Goal: Book appointment/travel/reservation

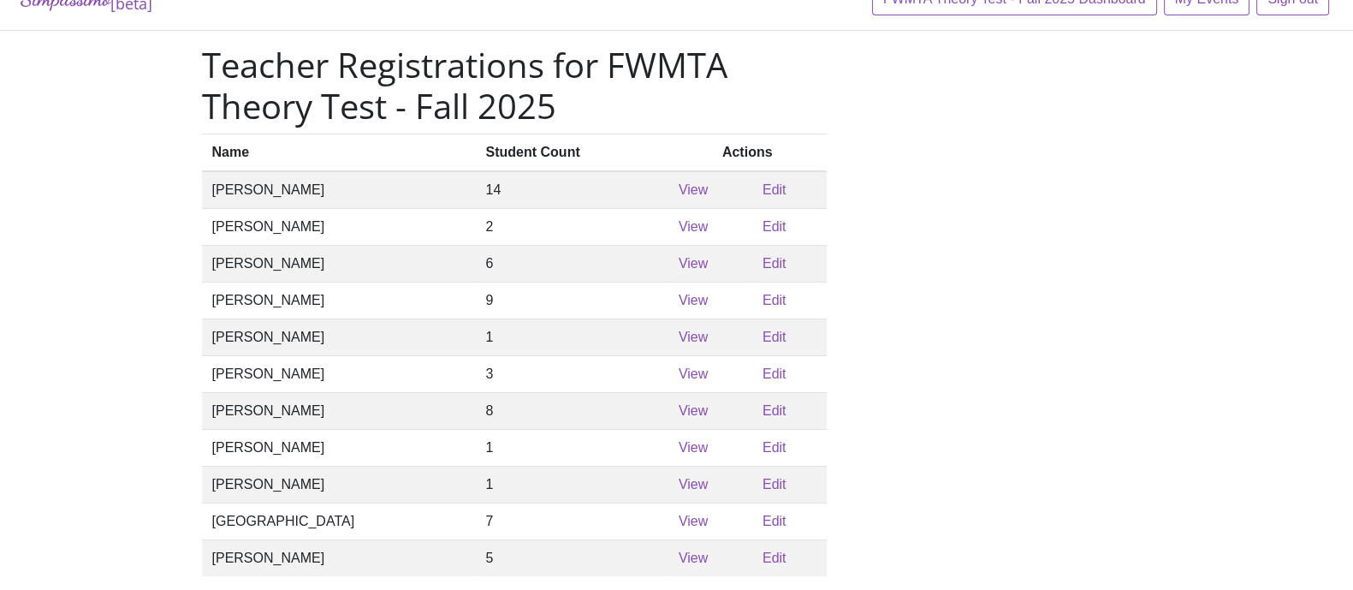
scroll to position [106, 0]
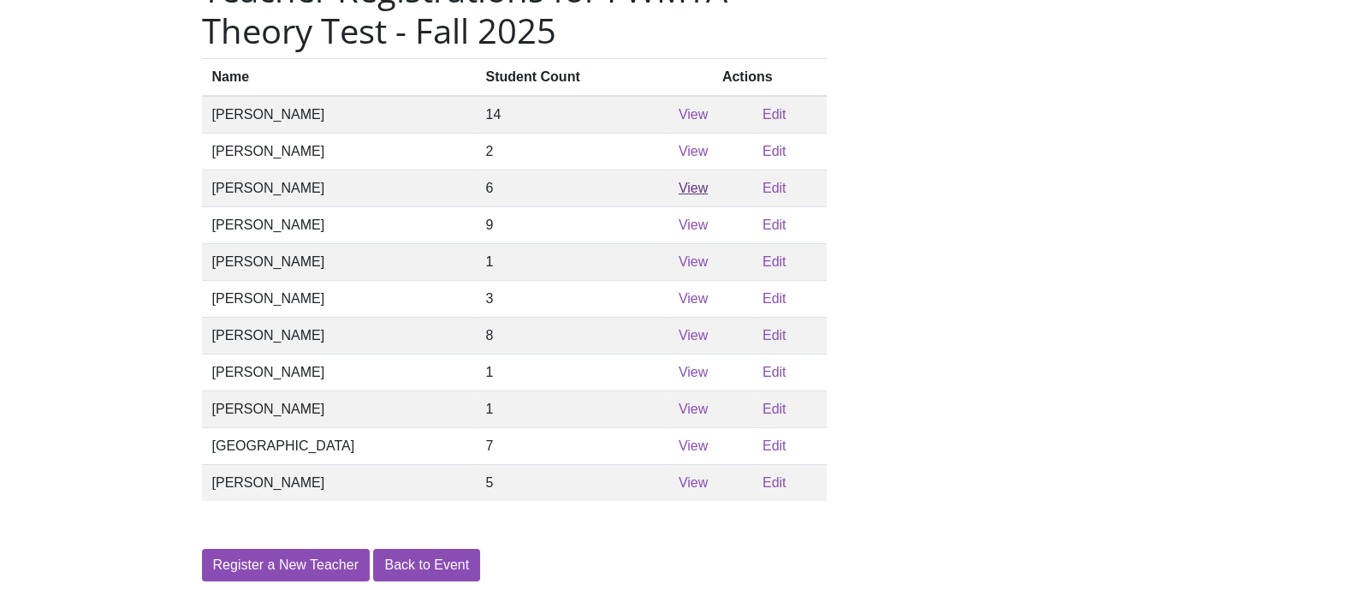
click at [679, 195] on link "View" at bounding box center [693, 188] width 29 height 15
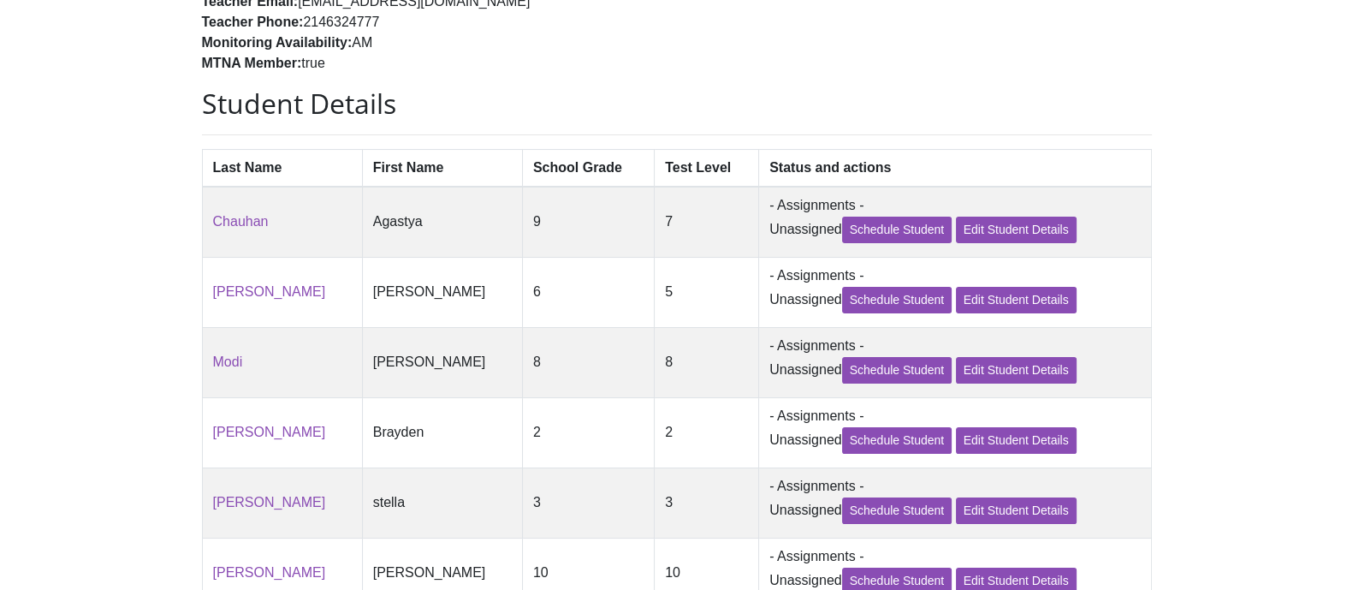
scroll to position [271, 0]
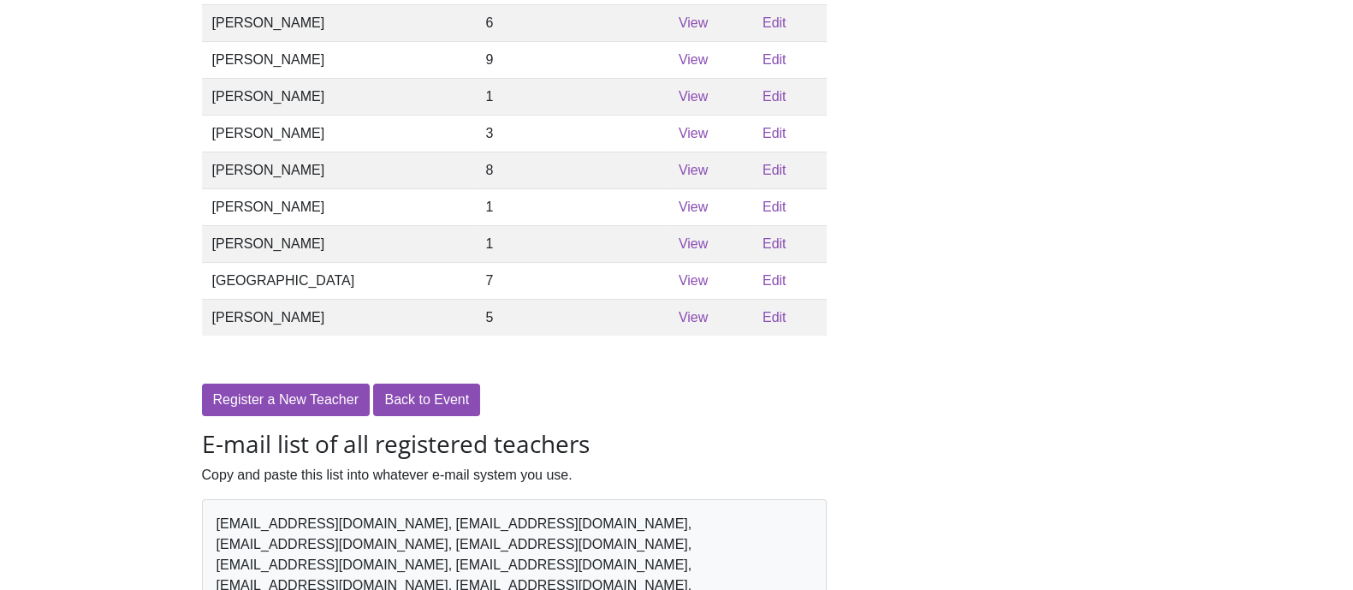
scroll to position [106, 0]
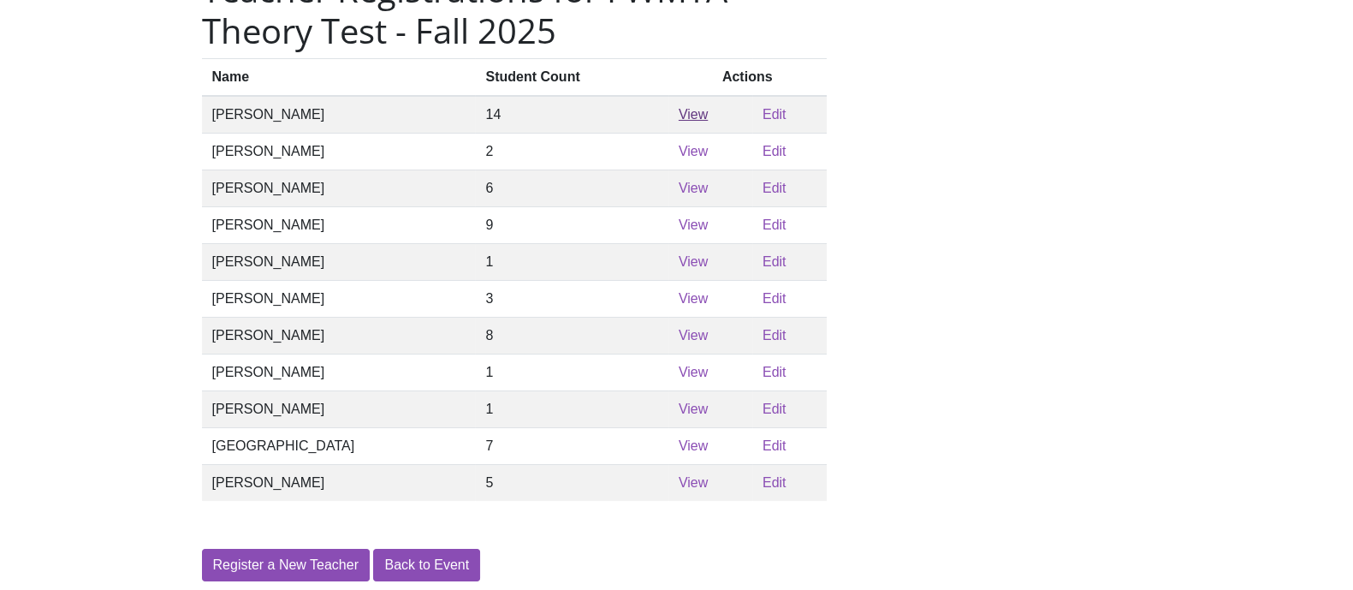
click at [679, 120] on link "View" at bounding box center [693, 114] width 29 height 15
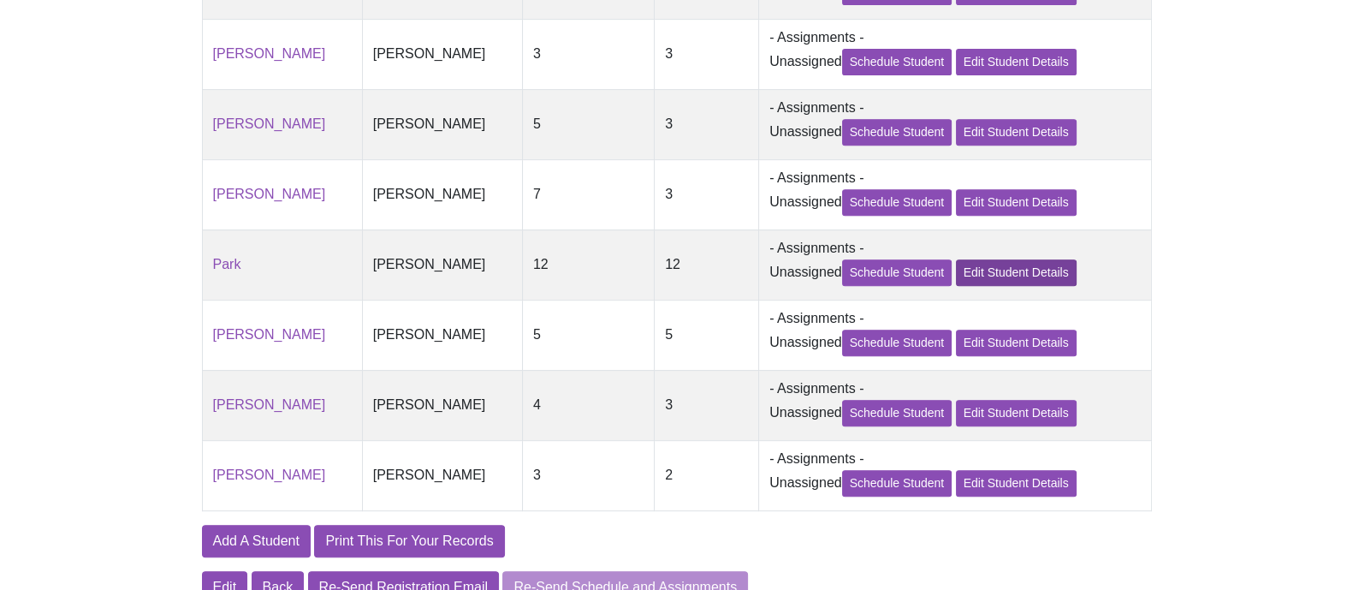
scroll to position [963, 0]
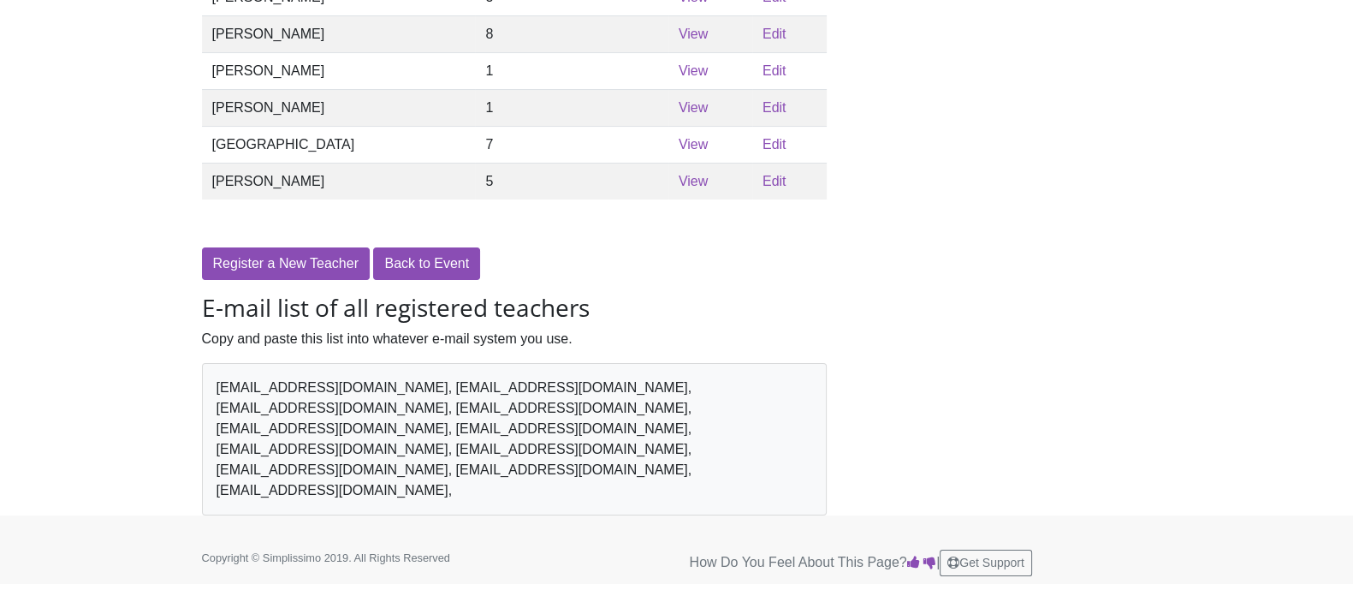
scroll to position [106, 0]
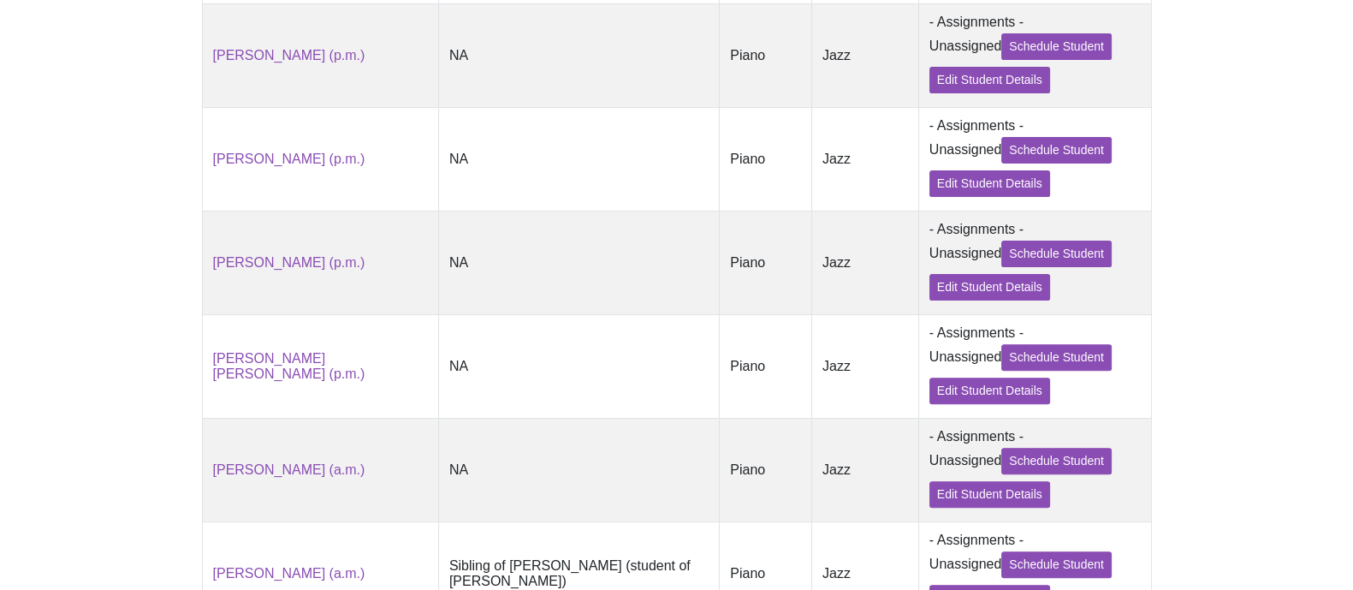
scroll to position [748, 0]
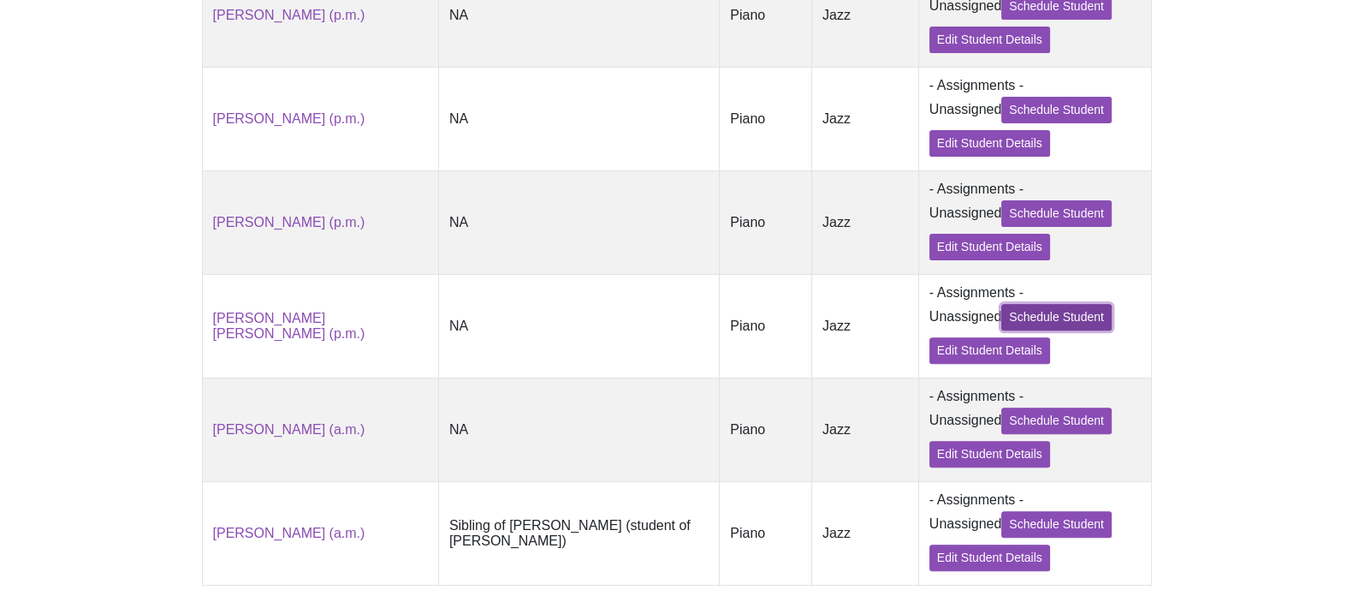
click at [1023, 330] on link "Schedule Student" at bounding box center [1056, 317] width 110 height 27
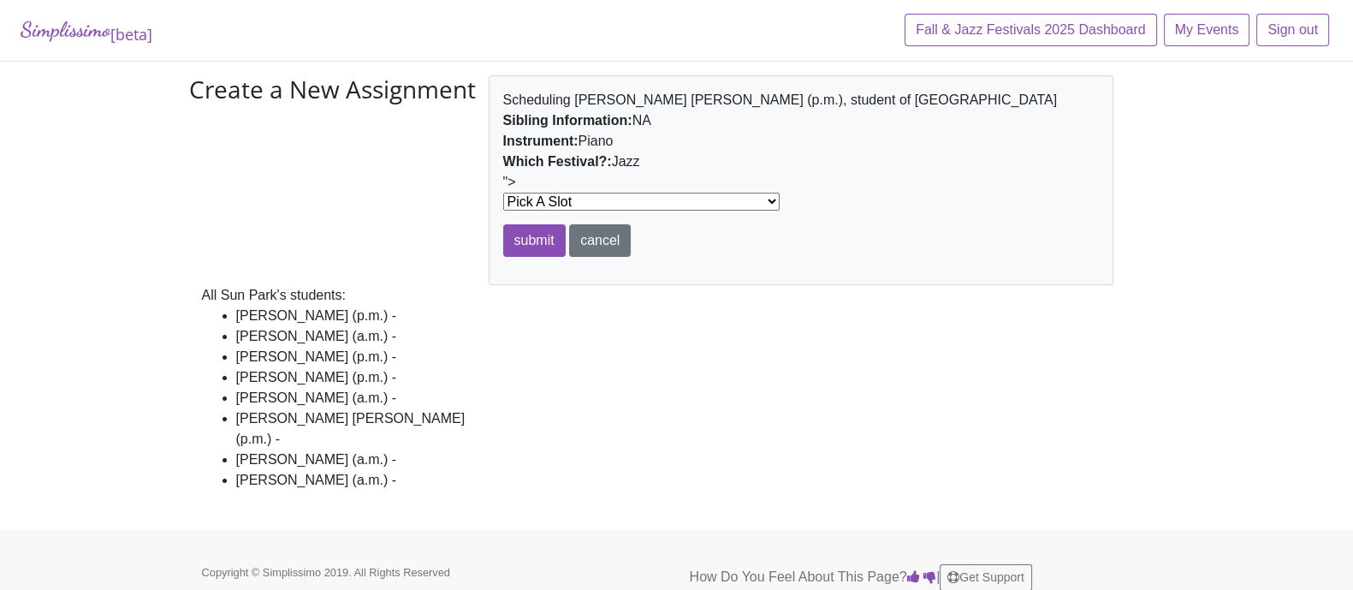
click at [668, 199] on select "Pick A Slot at 8:50AM in Walsh 104 at 8:50AM in ELH 132 at 8:55AM in ELH 132 at…" at bounding box center [641, 202] width 276 height 18
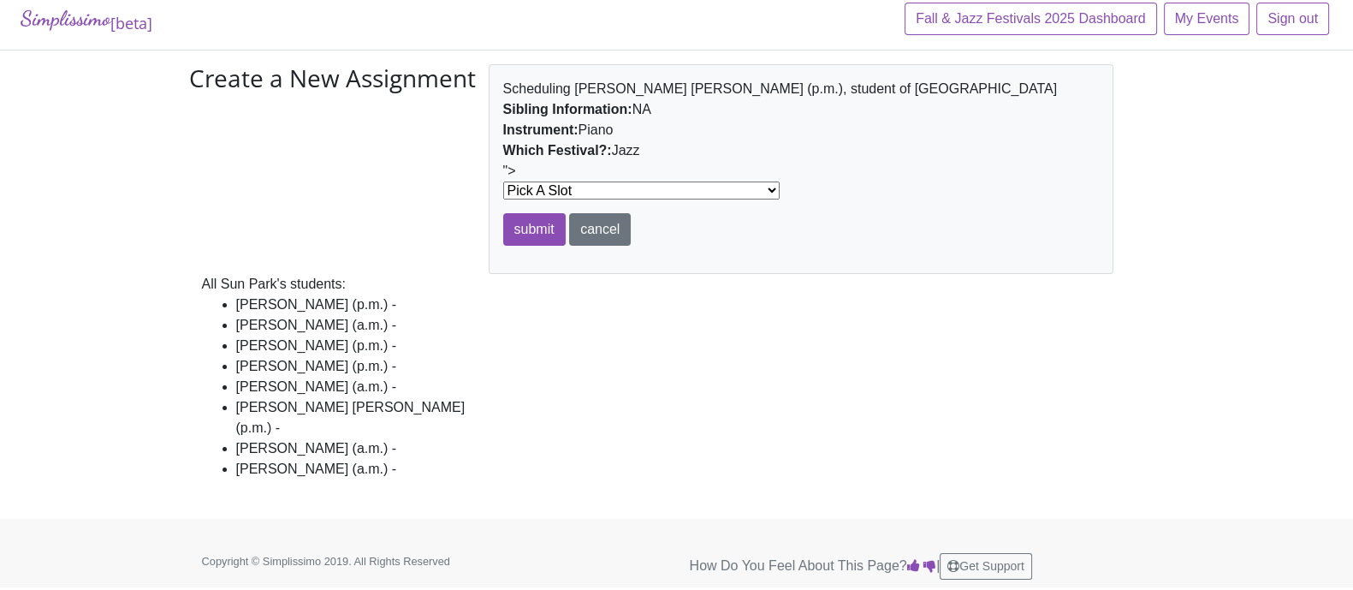
scroll to position [14, 0]
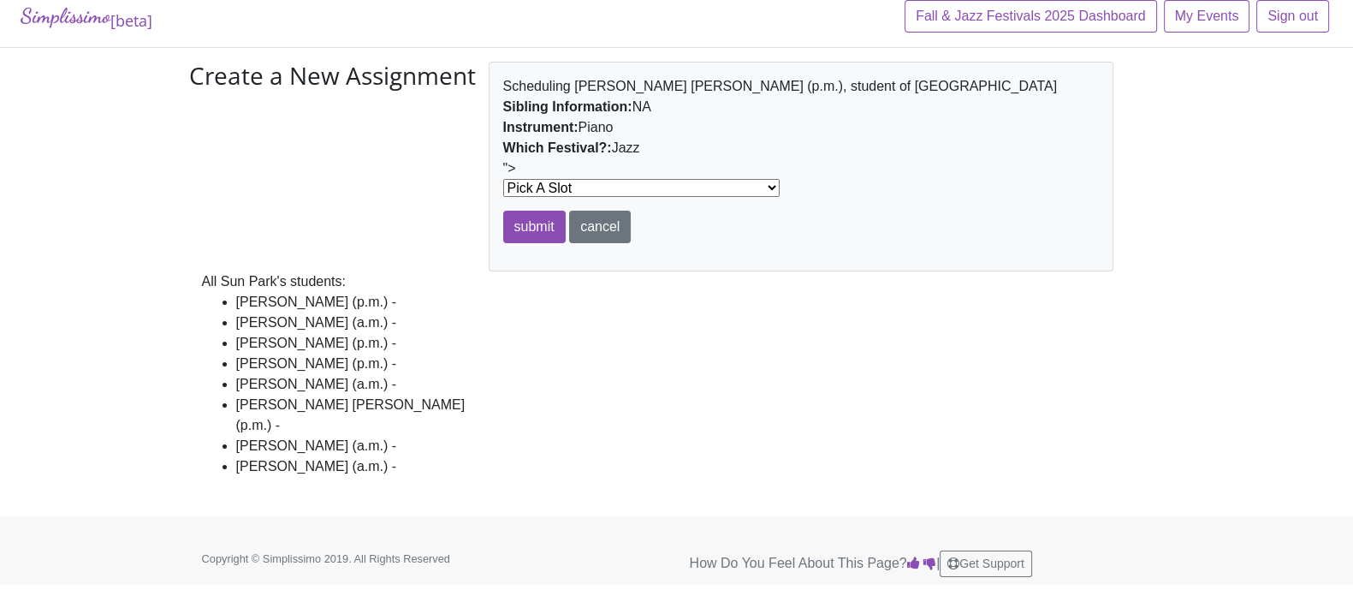
click at [668, 187] on select "Pick A Slot at 8:50AM in Walsh 104 at 8:50AM in ELH 132 at 8:55AM in ELH 132 at…" at bounding box center [641, 188] width 276 height 18
click at [662, 195] on select "Pick A Slot at 8:50AM in Walsh 104 at 8:50AM in ELH 132 at 8:55AM in ELH 132 at…" at bounding box center [641, 188] width 276 height 18
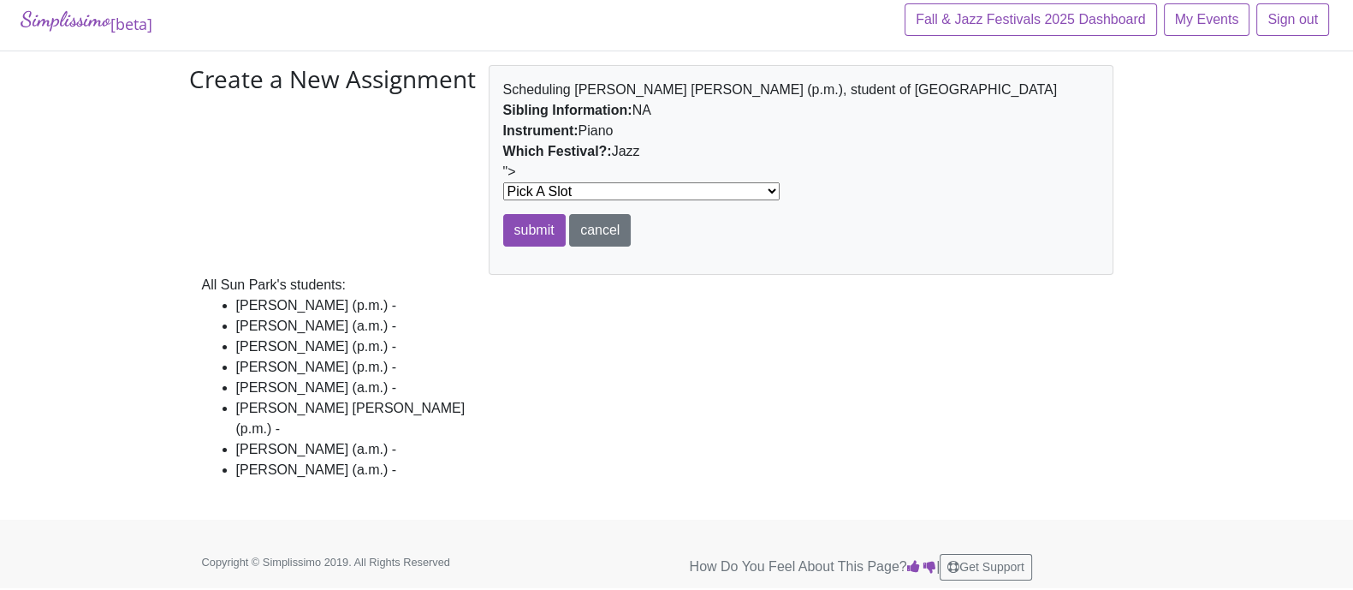
scroll to position [0, 0]
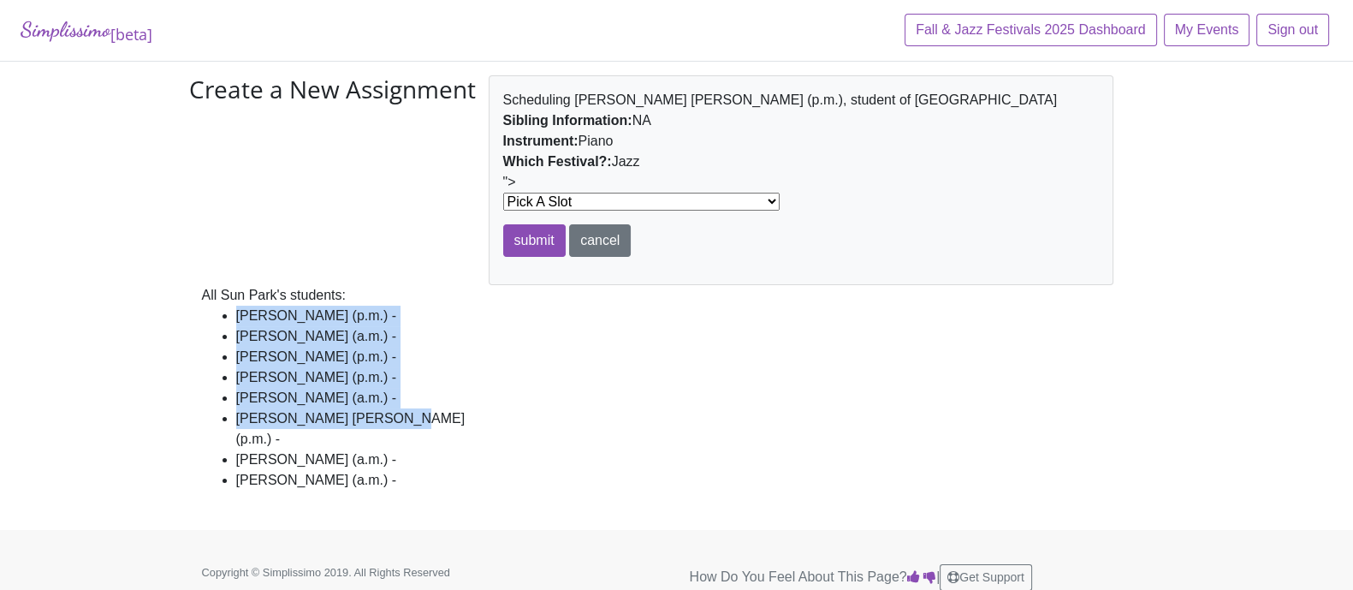
drag, startPoint x: 231, startPoint y: 316, endPoint x: 438, endPoint y: 415, distance: 229.7
click at [438, 415] on ul "Evelyn Lee (p.m.) - Shaina Jain (a.m.) - Giuliana Johnson (p.m.) - Jinhee Lee (…" at bounding box center [352, 398] width 300 height 185
click at [662, 203] on select "Pick A Slot at 8:50AM in Walsh 104 at 8:50AM in ELH 132 at 8:55AM in ELH 132 at…" at bounding box center [641, 202] width 276 height 18
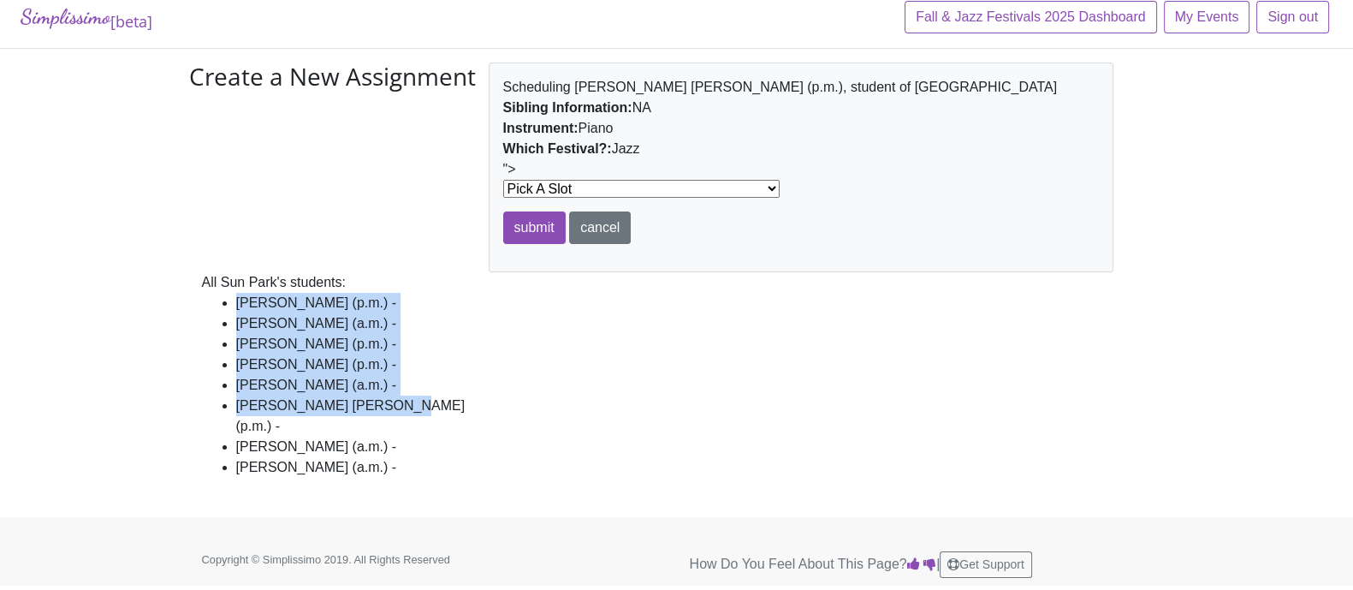
scroll to position [14, 0]
click at [664, 186] on select "Pick A Slot at 8:50AM in Walsh 104 at 8:50AM in ELH 132 at 8:55AM in ELH 132 at…" at bounding box center [641, 188] width 276 height 18
click at [660, 179] on select "Pick A Slot at 8:50AM in Walsh 104 at 8:50AM in ELH 132 at 8:55AM in ELH 132 at…" at bounding box center [641, 188] width 276 height 18
select select "13032"
click at [503, 179] on select "Pick A Slot at 8:50AM in Walsh 104 at 8:50AM in ELH 132 at 8:55AM in ELH 132 at…" at bounding box center [641, 188] width 276 height 18
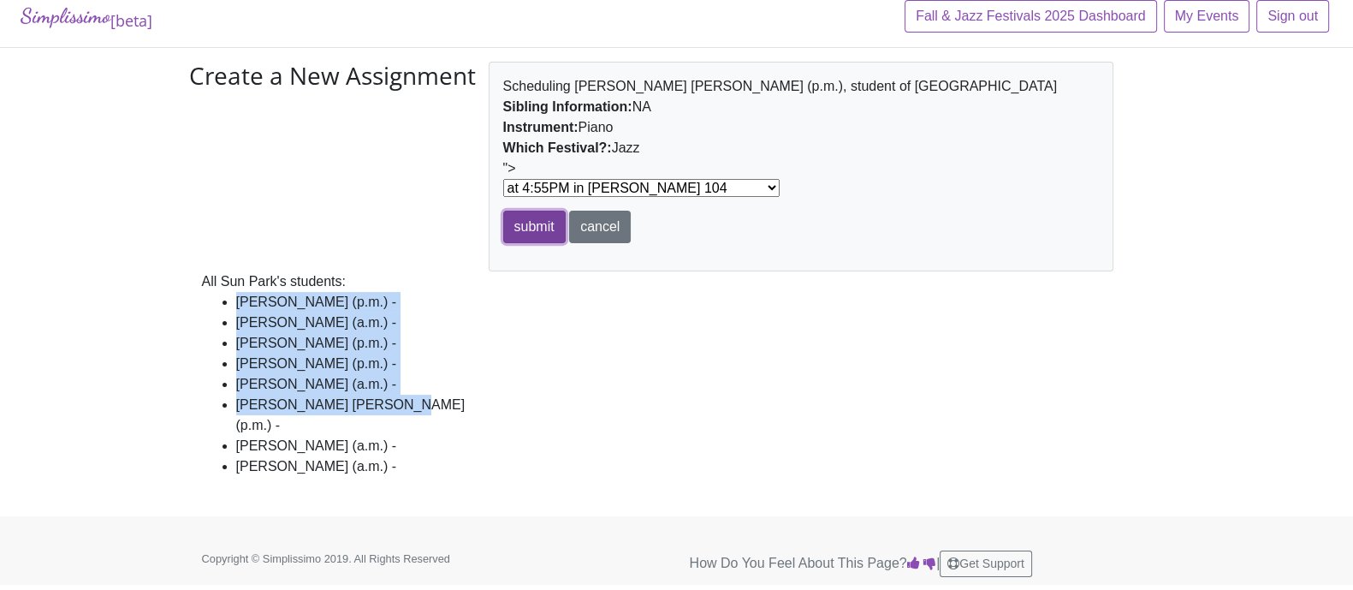
click at [535, 229] on input "submit" at bounding box center [534, 227] width 62 height 33
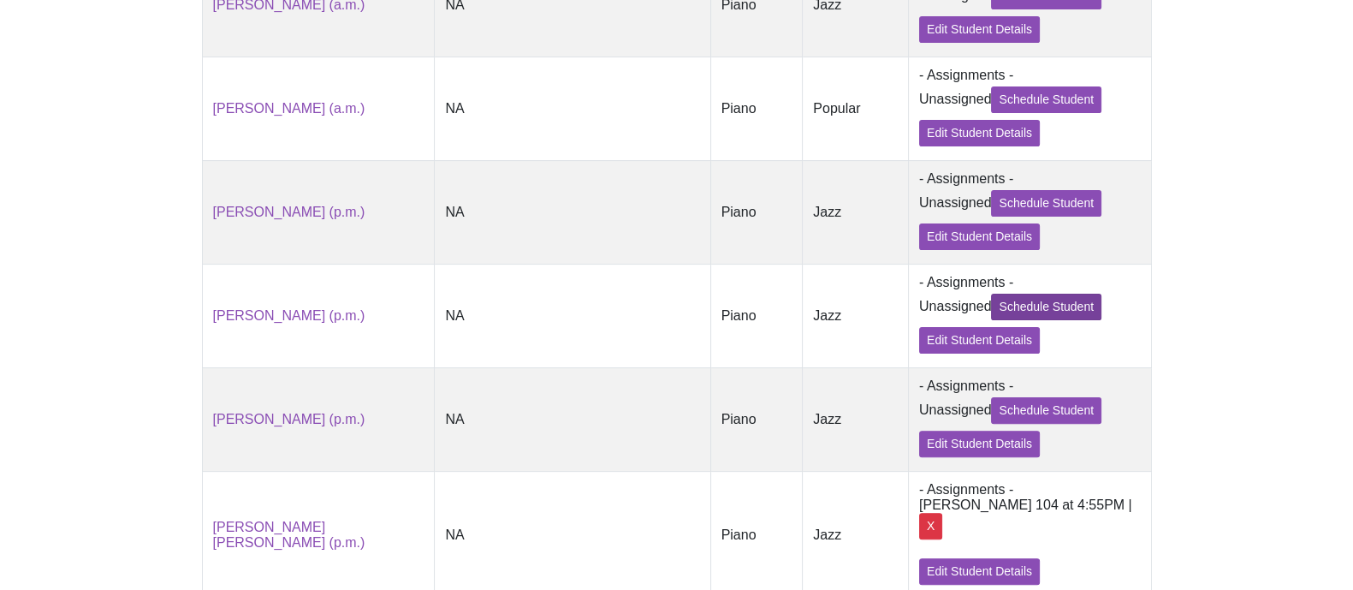
scroll to position [642, 0]
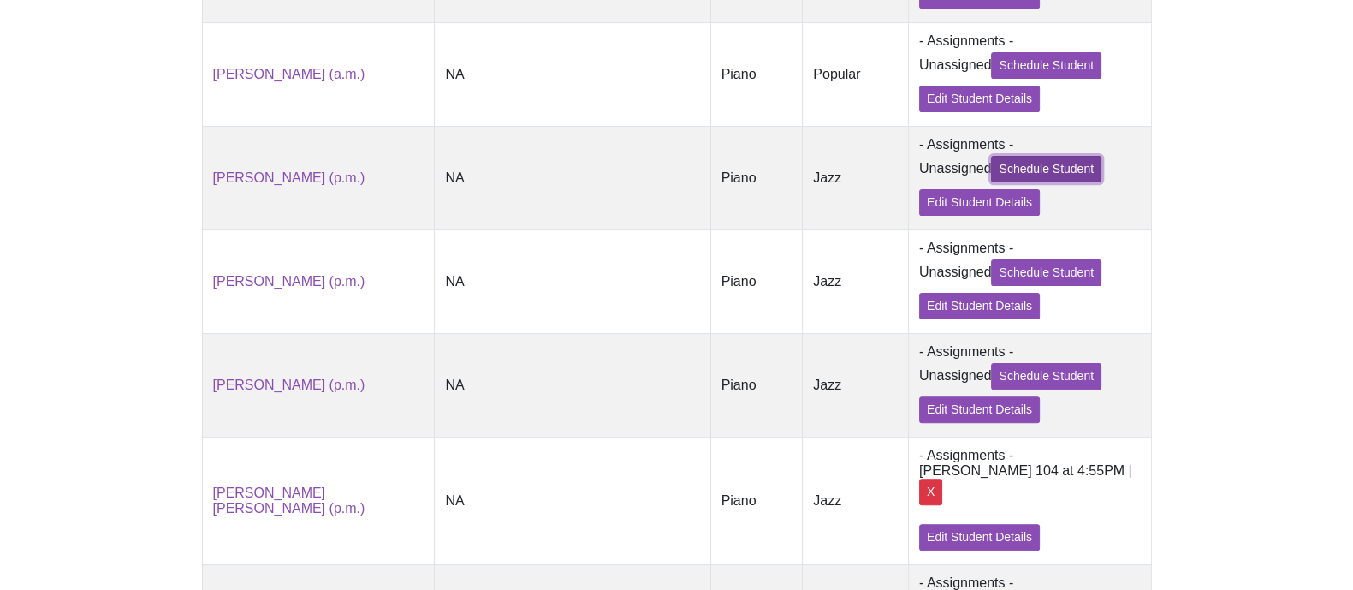
click at [1028, 182] on link "Schedule Student" at bounding box center [1046, 169] width 110 height 27
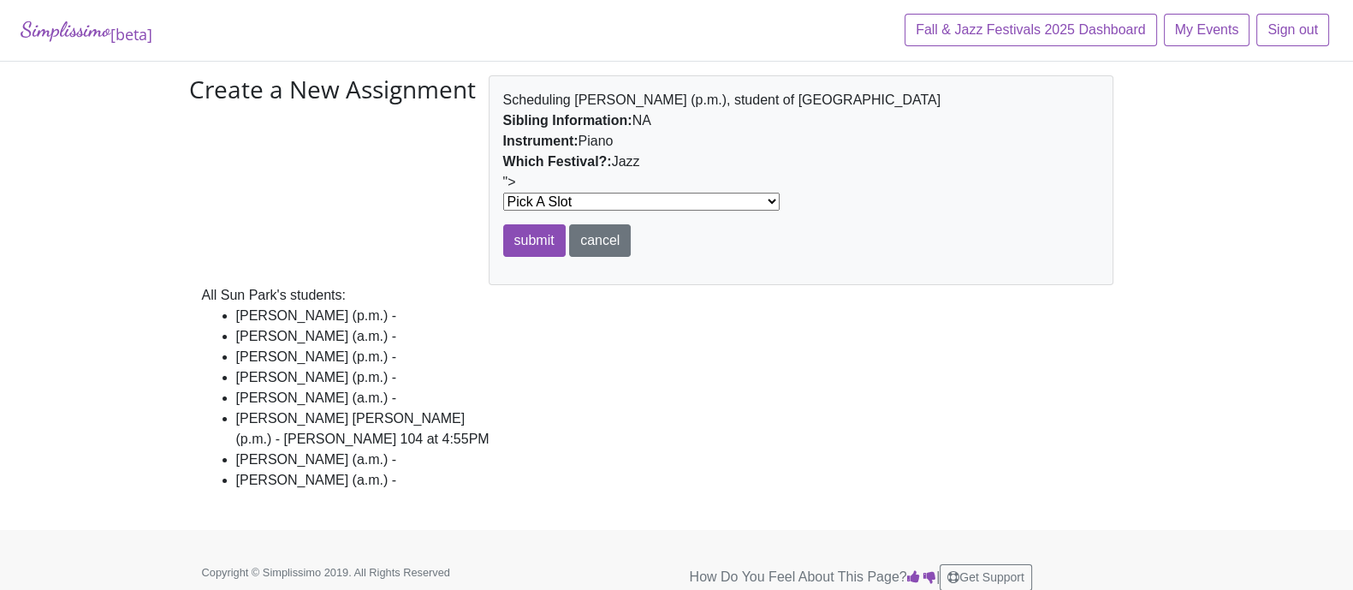
click at [633, 196] on select "Pick A Slot at 8:50AM in Walsh 104 at 8:50AM in ELH 132 at 8:55AM in ELH 132 at…" at bounding box center [641, 202] width 276 height 18
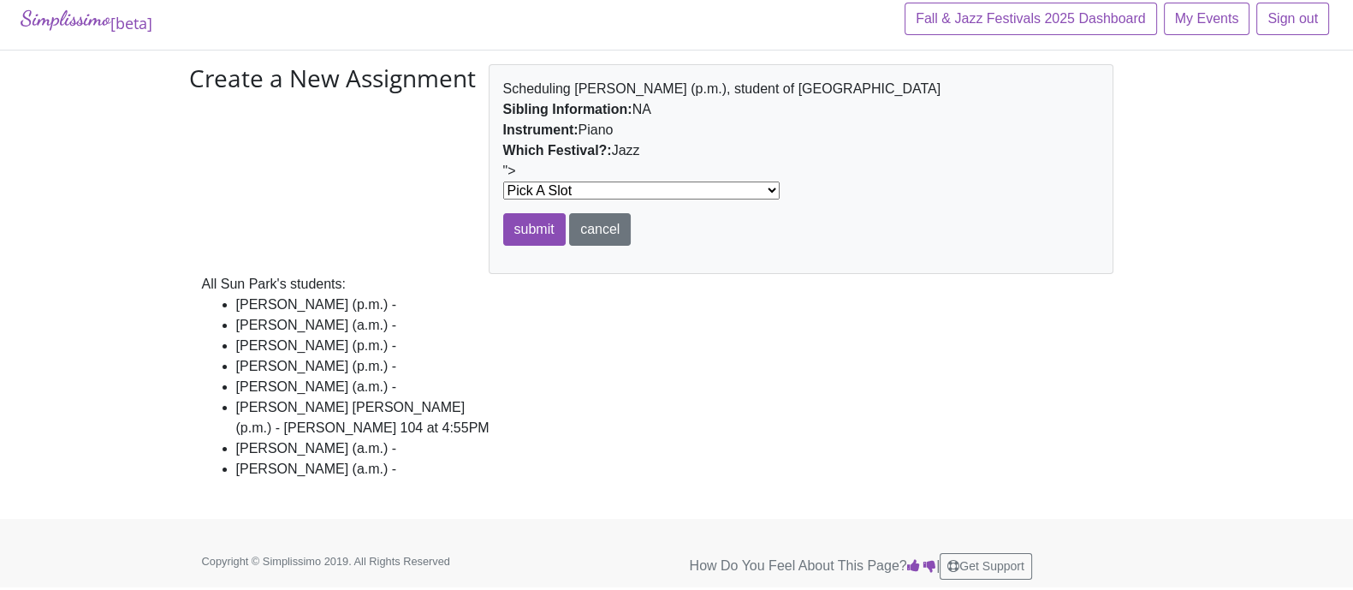
scroll to position [14, 0]
click at [662, 187] on select "Pick A Slot at 8:50AM in Walsh 104 at 8:50AM in ELH 132 at 8:55AM in ELH 132 at…" at bounding box center [641, 188] width 276 height 18
click at [661, 184] on select "Pick A Slot at 8:50AM in Walsh 104 at 8:50AM in ELH 132 at 8:55AM in ELH 132 at…" at bounding box center [641, 188] width 276 height 18
select select "13031"
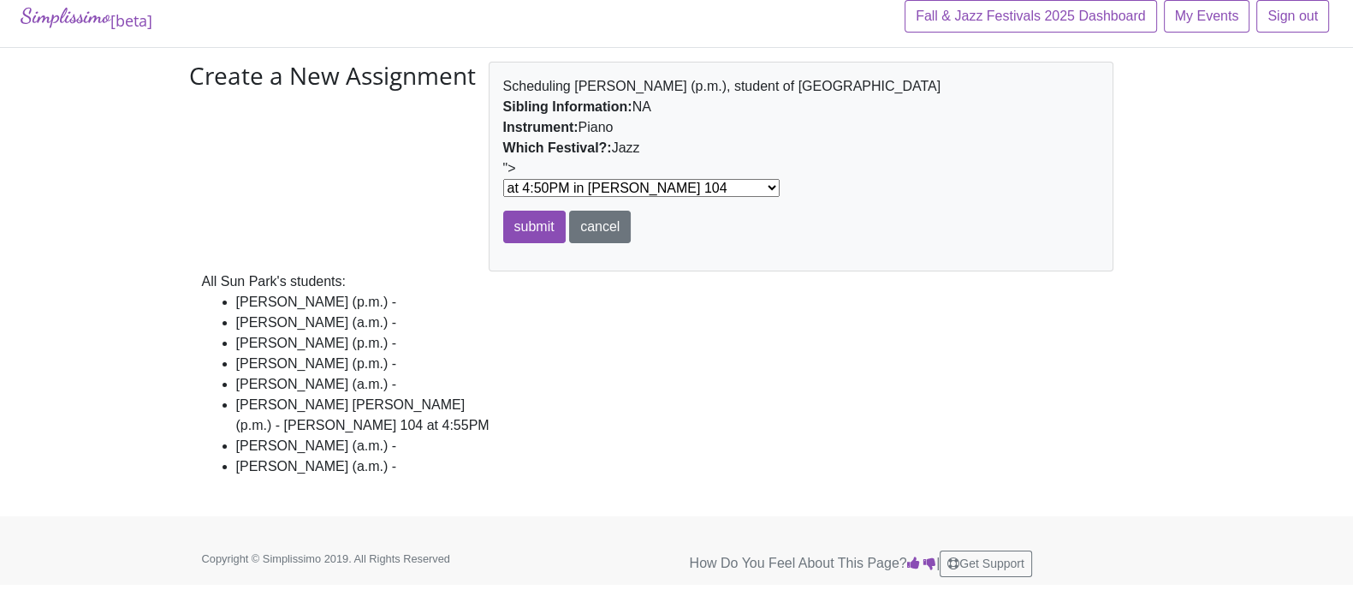
click at [503, 179] on select "Pick A Slot at 8:50AM in Walsh 104 at 8:50AM in ELH 132 at 8:55AM in ELH 132 at…" at bounding box center [641, 188] width 276 height 18
click at [541, 224] on input "submit" at bounding box center [534, 227] width 62 height 33
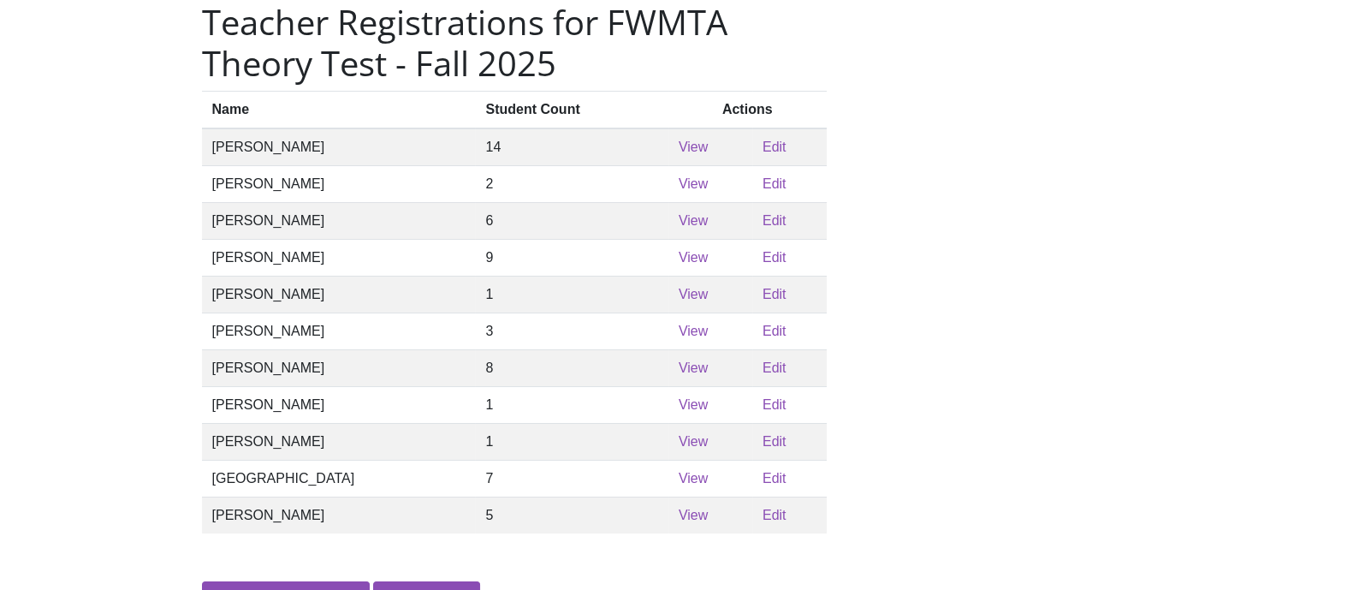
scroll to position [106, 0]
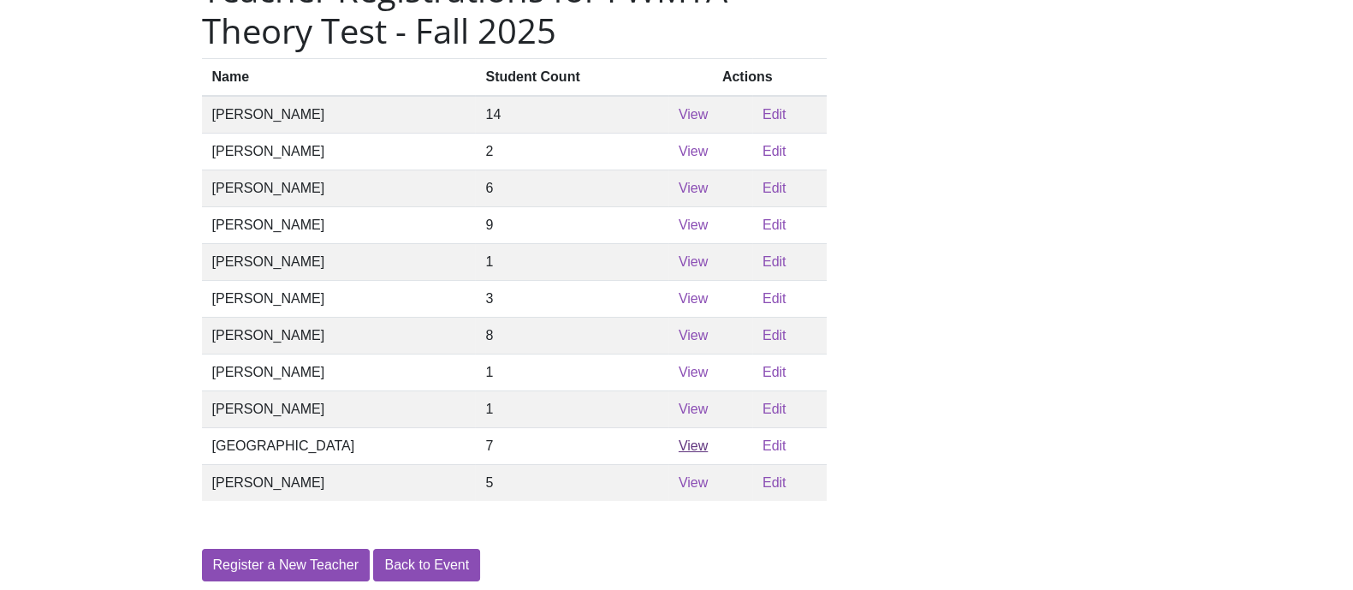
click at [679, 453] on link "View" at bounding box center [693, 445] width 29 height 15
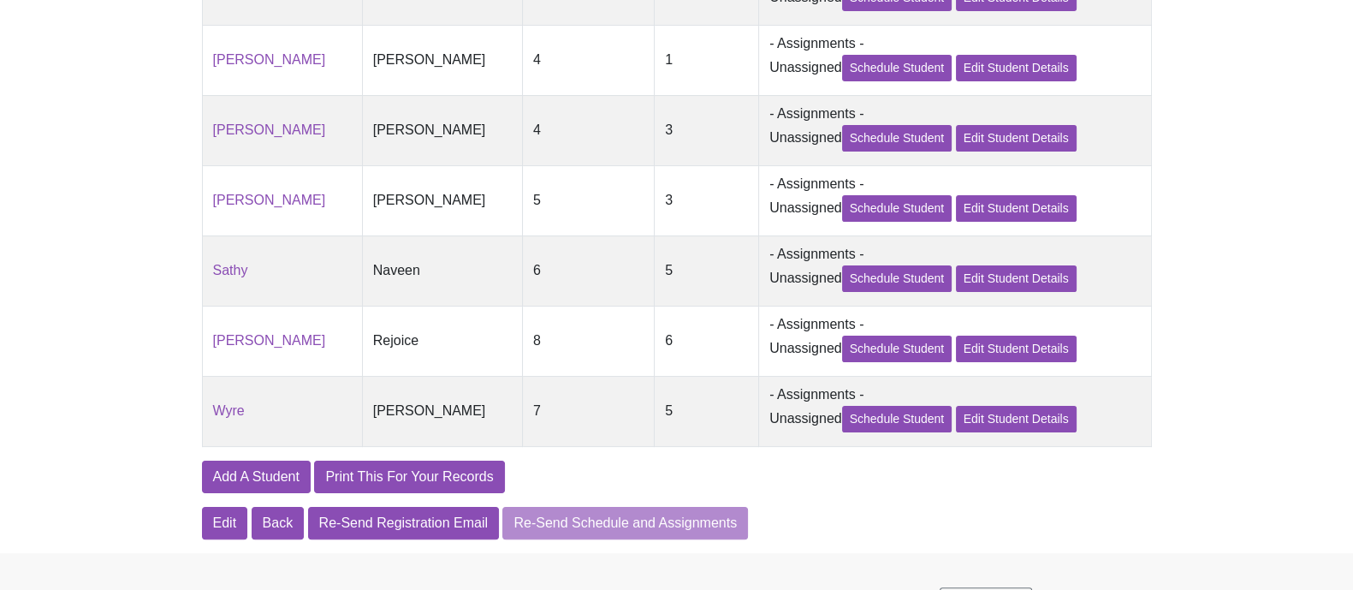
scroll to position [535, 0]
